Goal: Contribute content: Contribute content

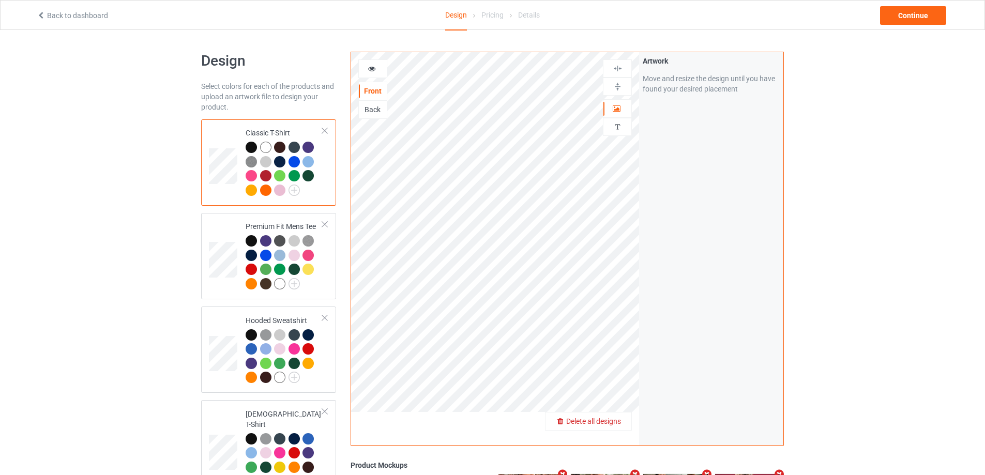
click at [613, 426] on span "Delete all designs" at bounding box center [593, 421] width 55 height 8
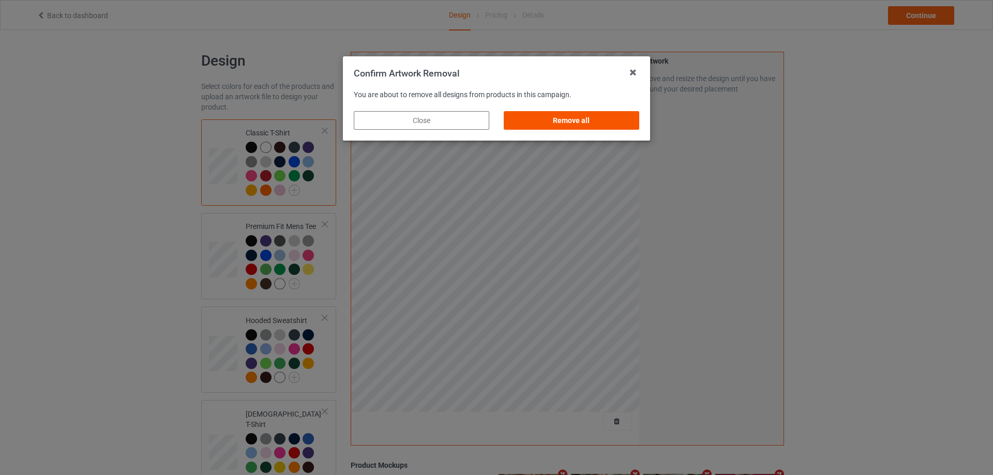
click at [614, 115] on div "Remove all" at bounding box center [572, 120] width 136 height 19
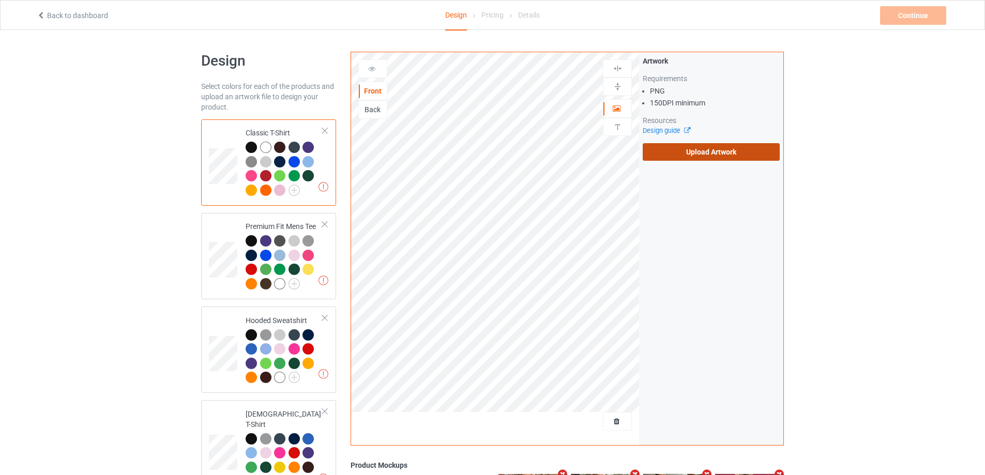
click at [693, 158] on label "Upload Artwork" at bounding box center [711, 152] width 137 height 18
click at [0, 0] on input "Upload Artwork" at bounding box center [0, 0] width 0 height 0
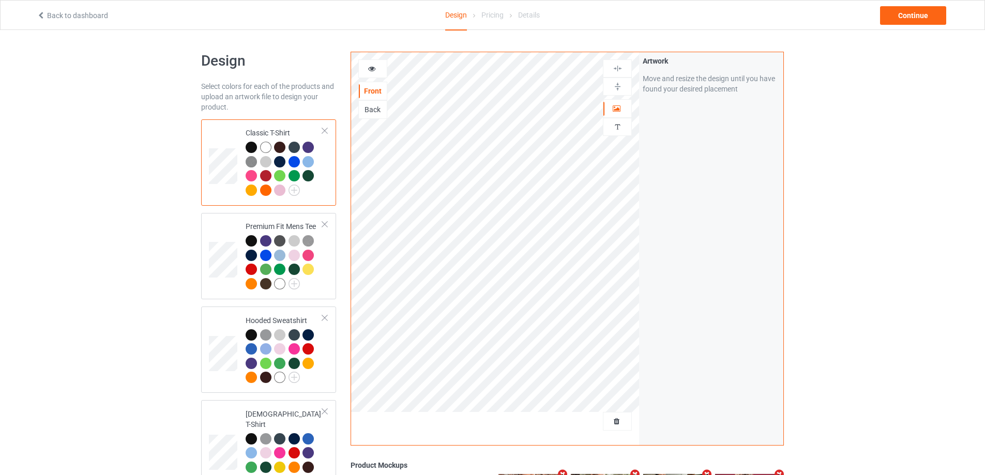
click at [905, 26] on div "Back to dashboard Design Pricing Details Continue" at bounding box center [492, 15] width 926 height 29
click at [908, 15] on div "Continue" at bounding box center [913, 15] width 66 height 19
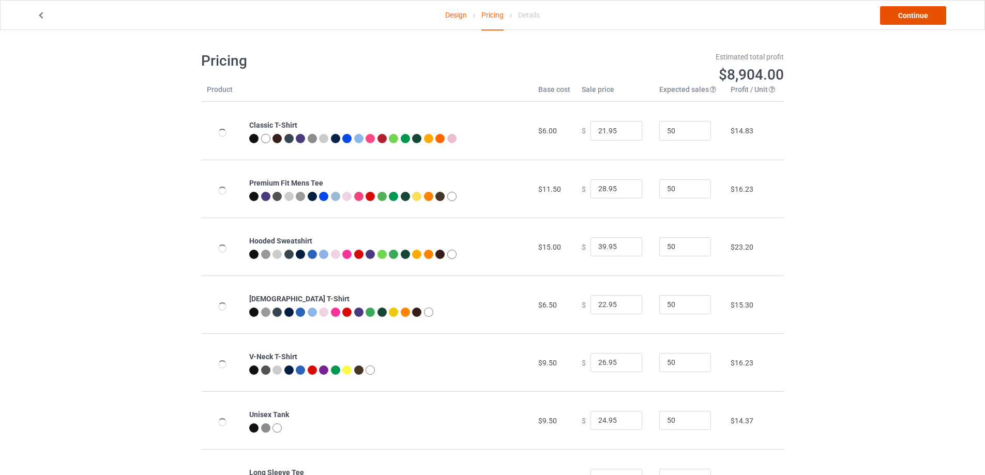
click at [908, 15] on link "Continue" at bounding box center [913, 15] width 66 height 19
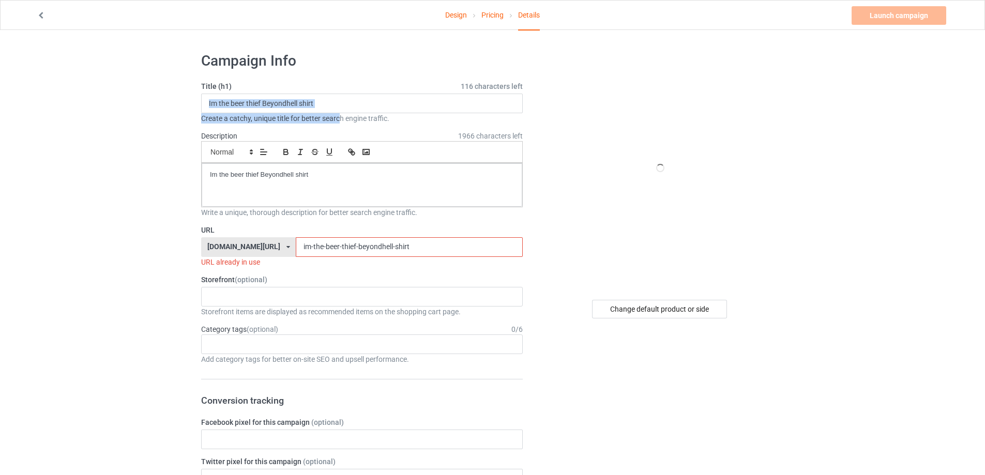
drag, startPoint x: 308, startPoint y: 109, endPoint x: 84, endPoint y: 108, distance: 224.0
click at [339, 99] on input "Im the beer thief Beyondhell shirt" at bounding box center [362, 104] width 322 height 20
drag, startPoint x: 339, startPoint y: 100, endPoint x: 78, endPoint y: 100, distance: 261.7
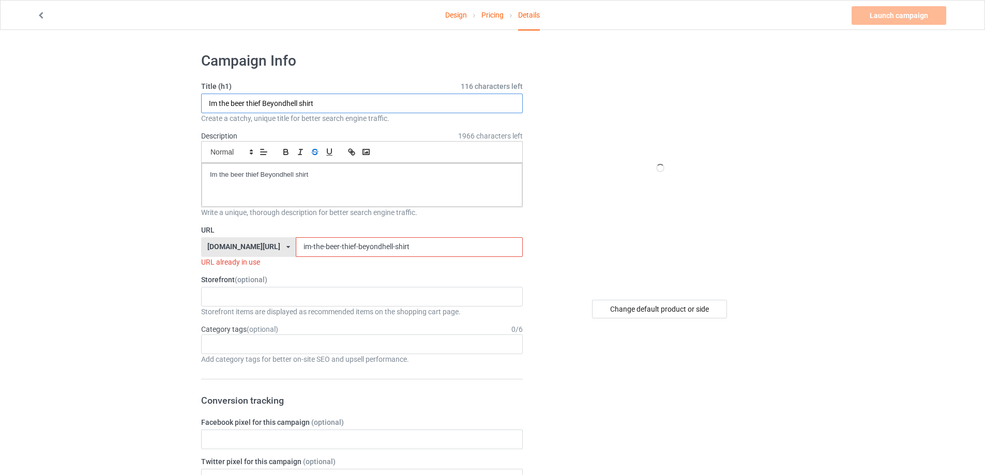
paste input "Vaffanculo veronique"
type input "Vaffanculo veronique shirt"
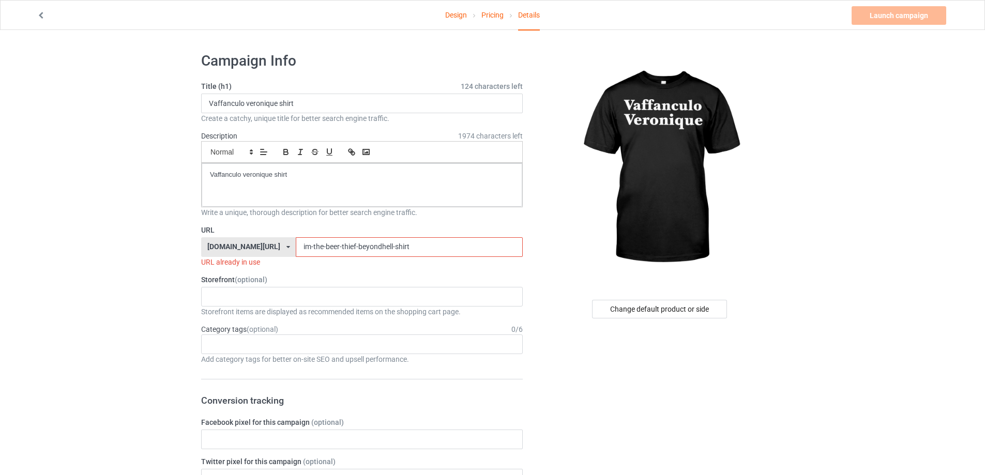
drag, startPoint x: 410, startPoint y: 254, endPoint x: 141, endPoint y: 245, distance: 269.1
paste input "vaffanculo-veronique"
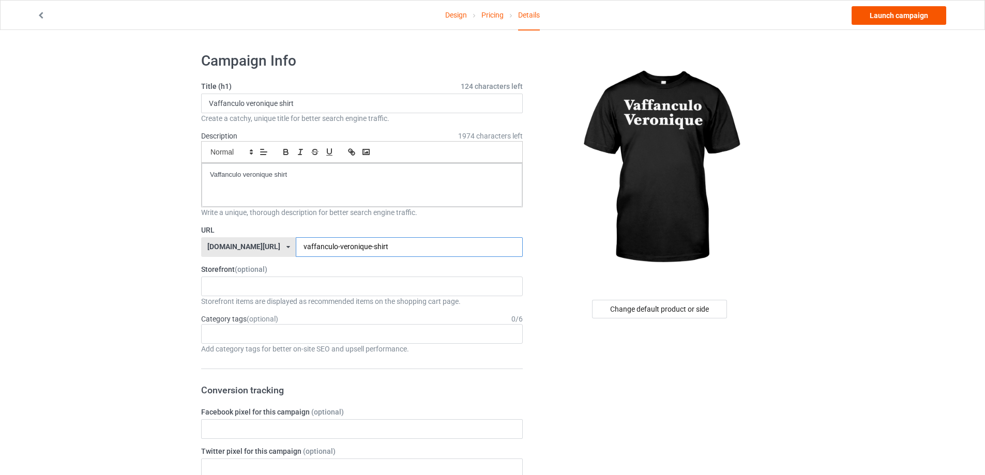
type input "vaffanculo-veronique-shirt"
click at [919, 21] on link "Launch campaign" at bounding box center [899, 15] width 95 height 19
